Goal: Check status: Check status

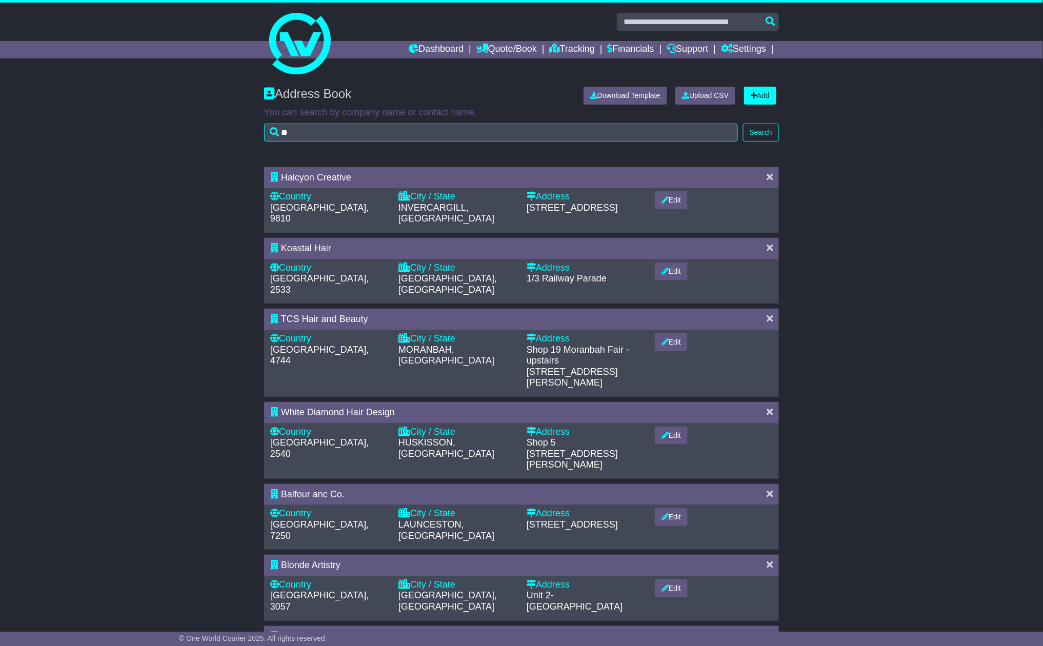
type input "*"
type input "*********"
click at [761, 130] on button "Search" at bounding box center [761, 133] width 36 height 18
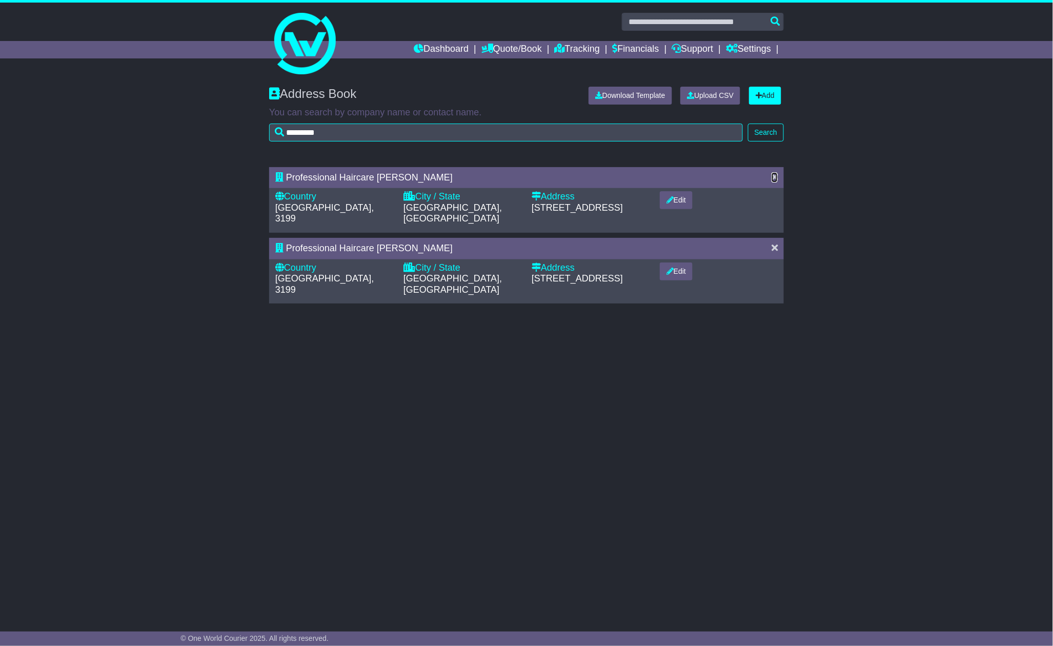
click at [775, 172] on icon at bounding box center [775, 176] width 6 height 9
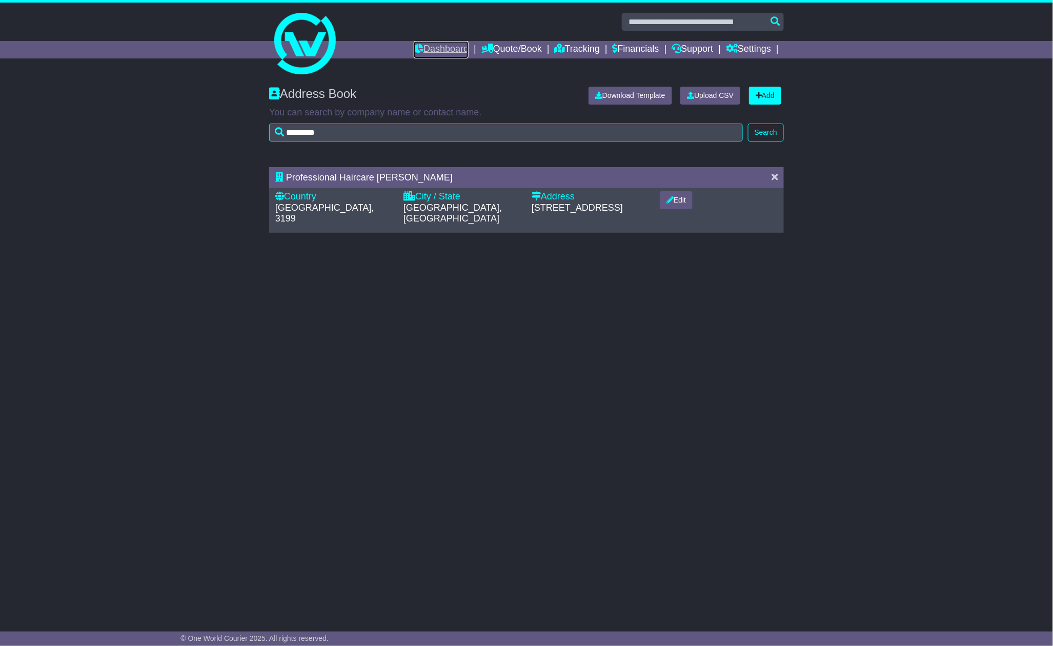
click at [429, 52] on link "Dashboard" at bounding box center [441, 49] width 55 height 17
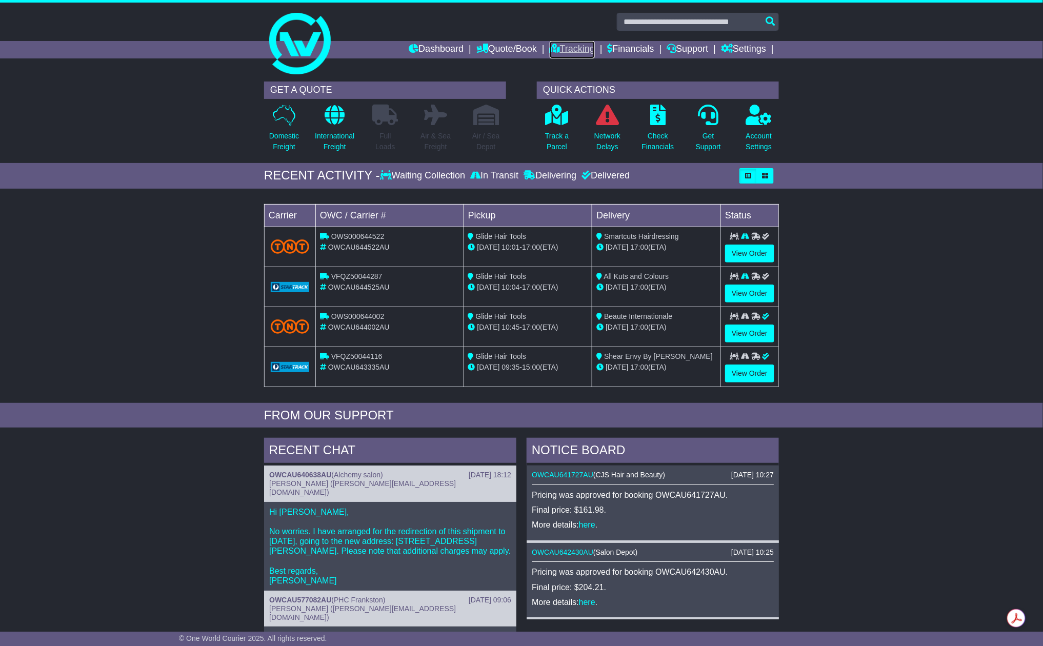
click at [561, 51] on link "Tracking" at bounding box center [572, 49] width 45 height 17
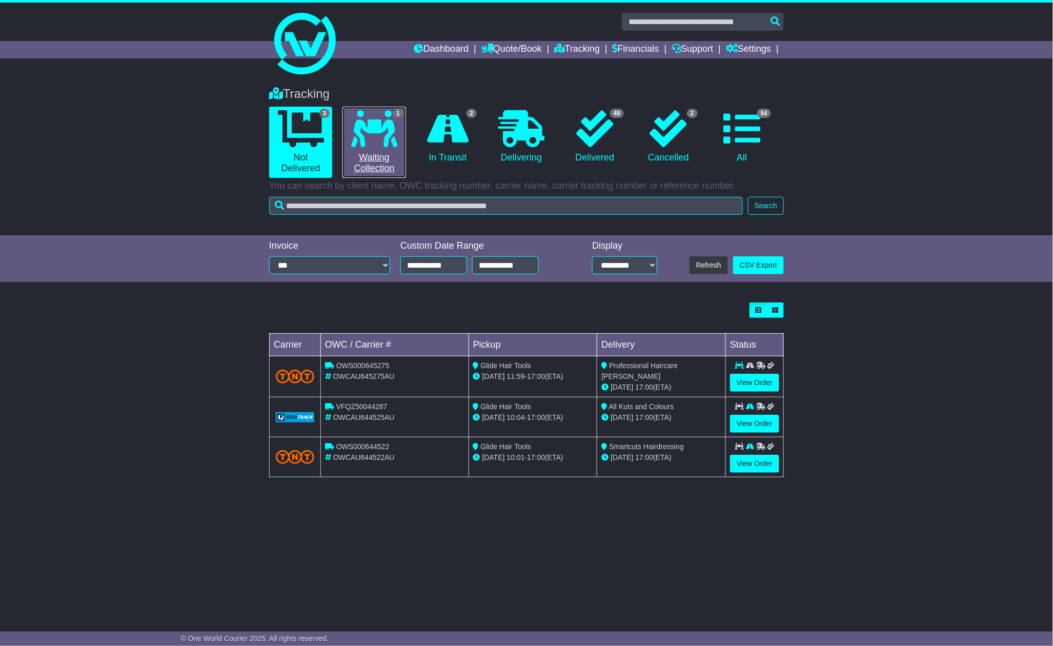
click at [355, 158] on link "1 Waiting Collection" at bounding box center [374, 142] width 63 height 71
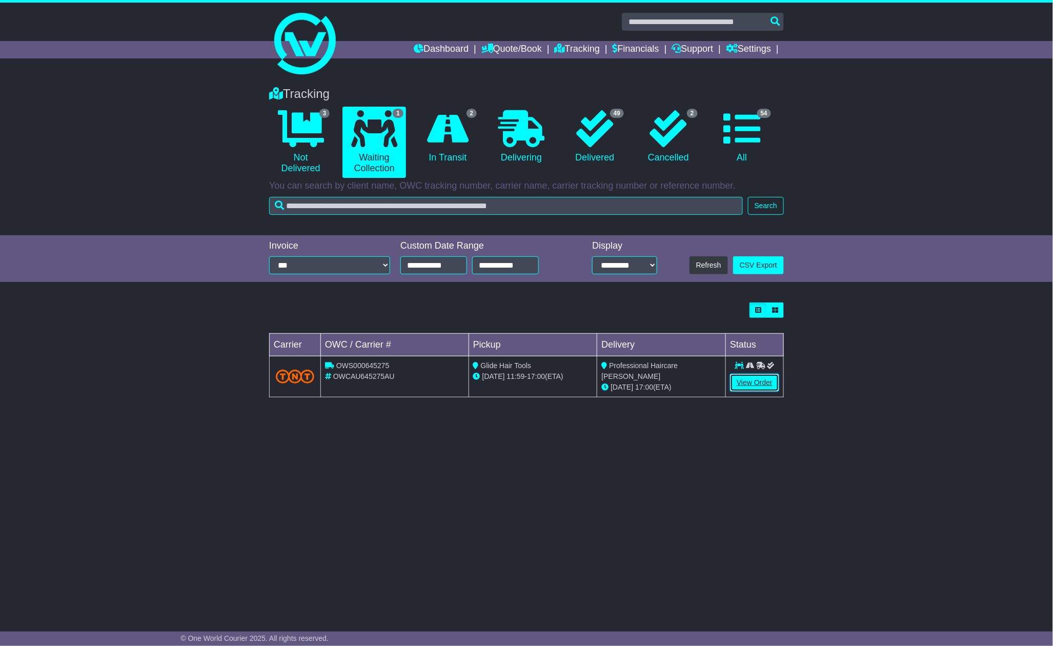
click at [751, 385] on link "View Order" at bounding box center [754, 383] width 49 height 18
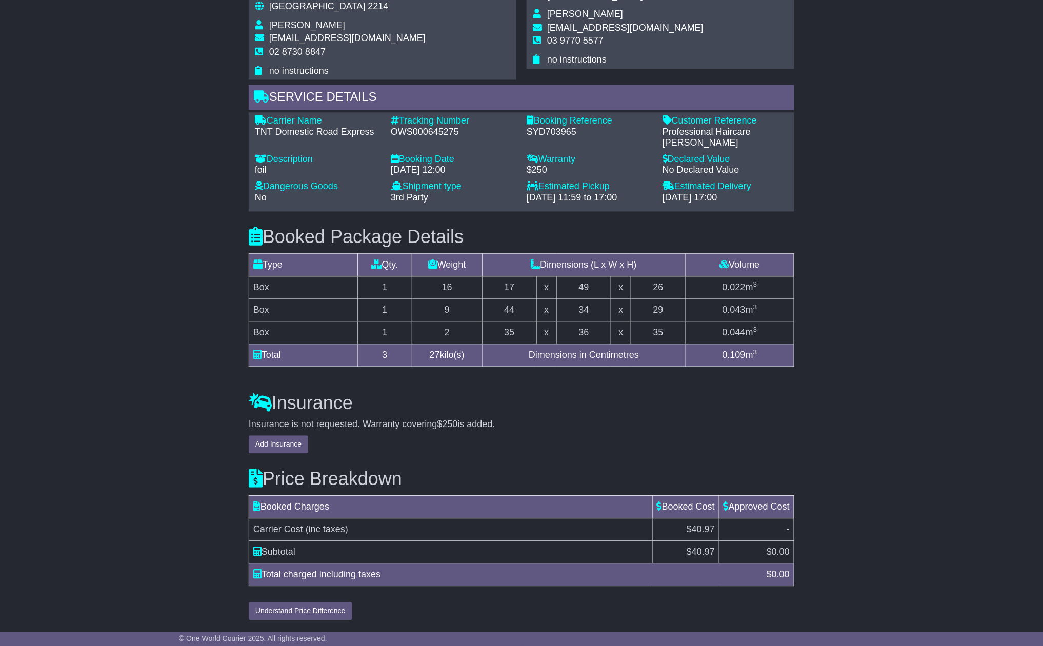
scroll to position [137, 0]
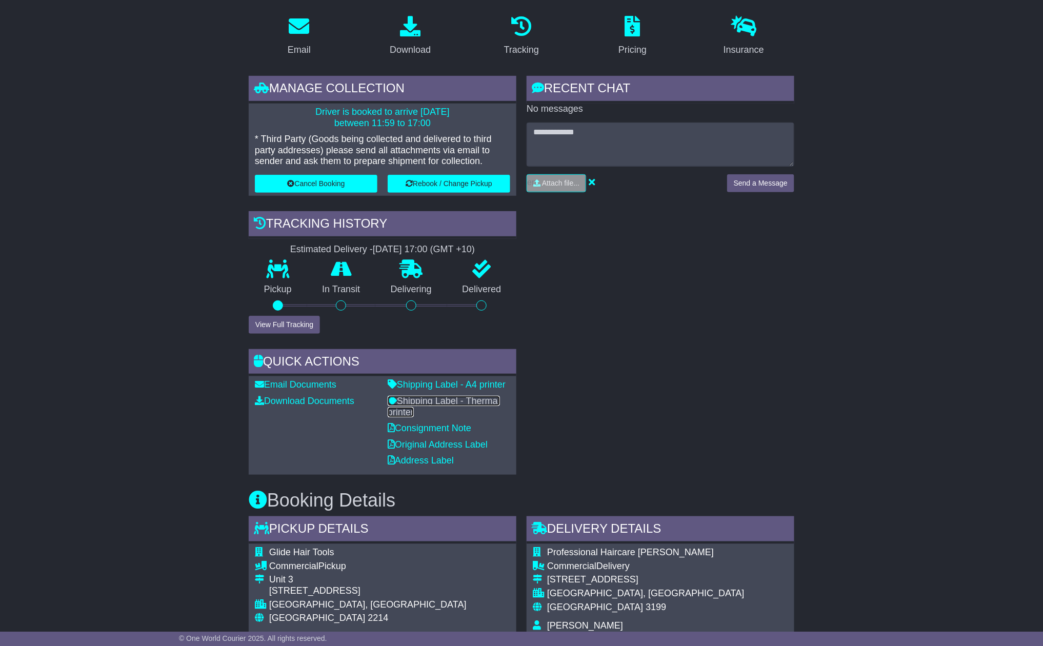
click at [435, 398] on link "Shipping Label - Thermal printer" at bounding box center [444, 407] width 112 height 22
